Goal: Register for event/course

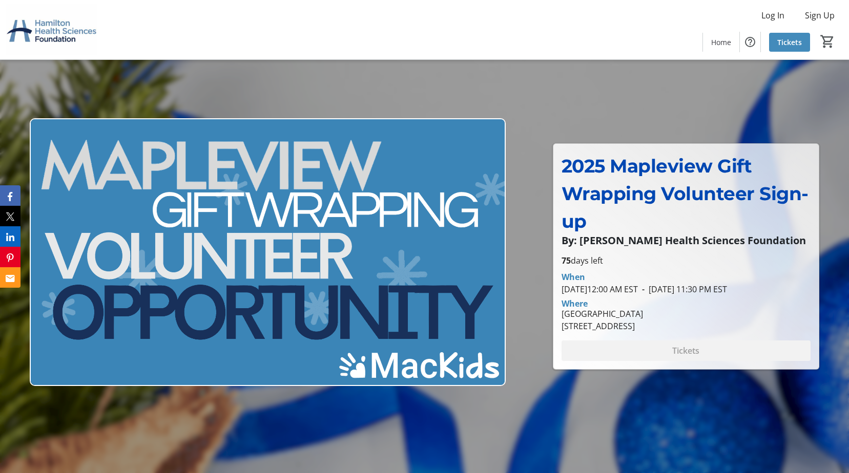
click at [787, 40] on span "Tickets" at bounding box center [789, 42] width 25 height 11
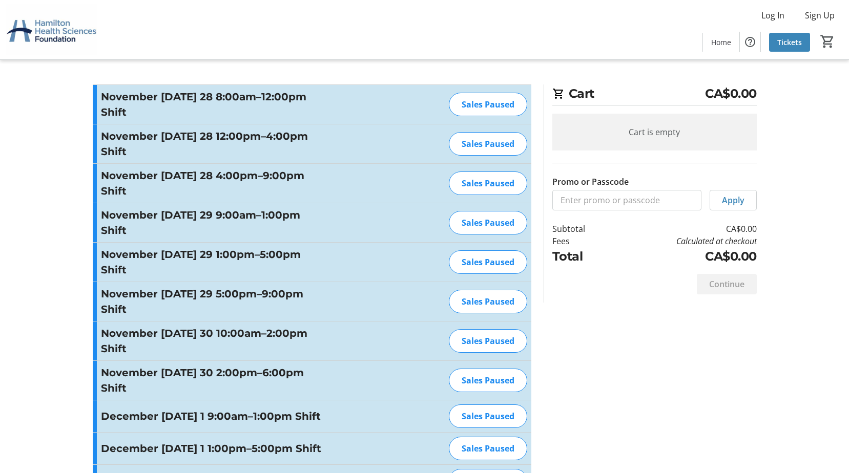
click at [486, 104] on div "Sales Paused" at bounding box center [488, 105] width 78 height 24
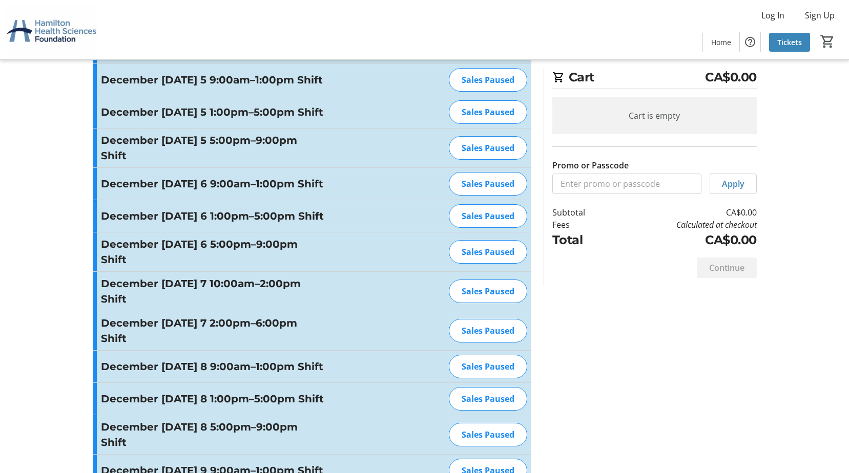
scroll to position [922, 0]
